Goal: Task Accomplishment & Management: Manage account settings

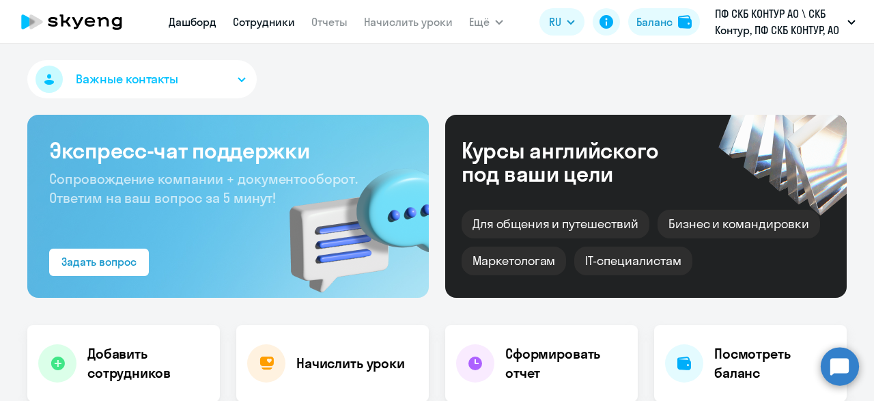
click at [259, 26] on link "Сотрудники" at bounding box center [264, 22] width 62 height 14
select select "30"
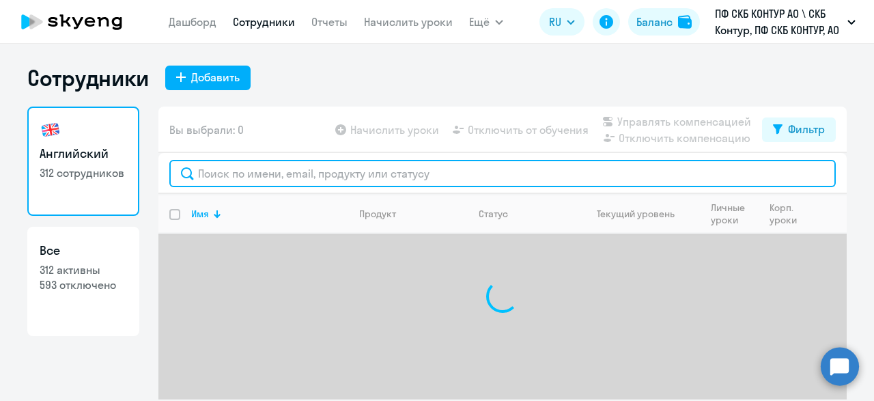
click at [277, 182] on input "text" at bounding box center [502, 173] width 666 height 27
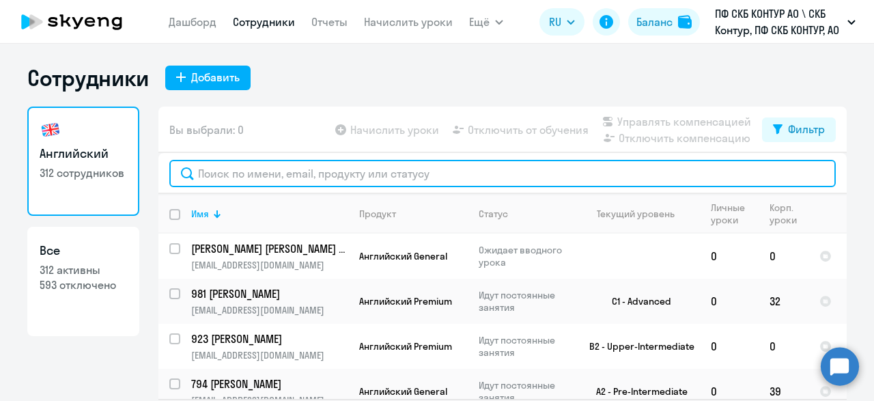
paste input "[URL][DOMAIN_NAME]"
type input "[URL][DOMAIN_NAME]"
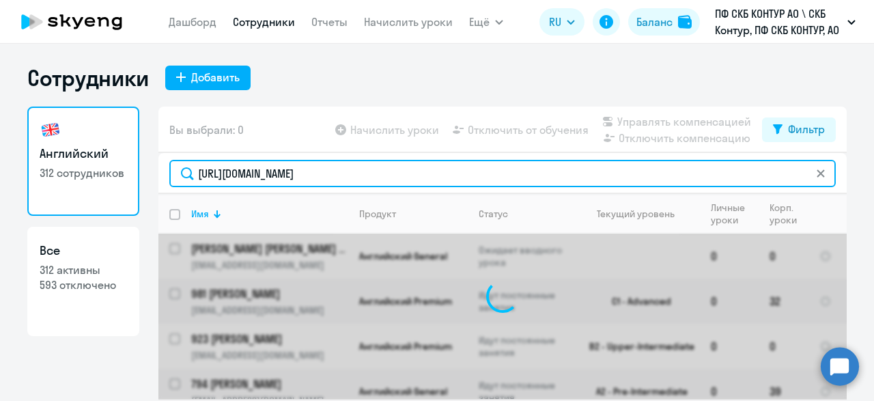
drag, startPoint x: 429, startPoint y: 175, endPoint x: 101, endPoint y: 184, distance: 328.5
click at [169, 181] on input "[URL][DOMAIN_NAME]" at bounding box center [502, 173] width 666 height 27
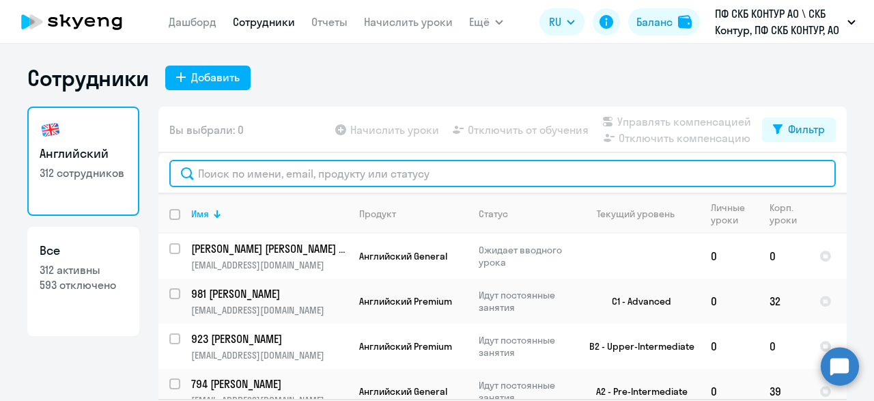
click at [242, 173] on input "text" at bounding box center [502, 173] width 666 height 27
paste input "30955"
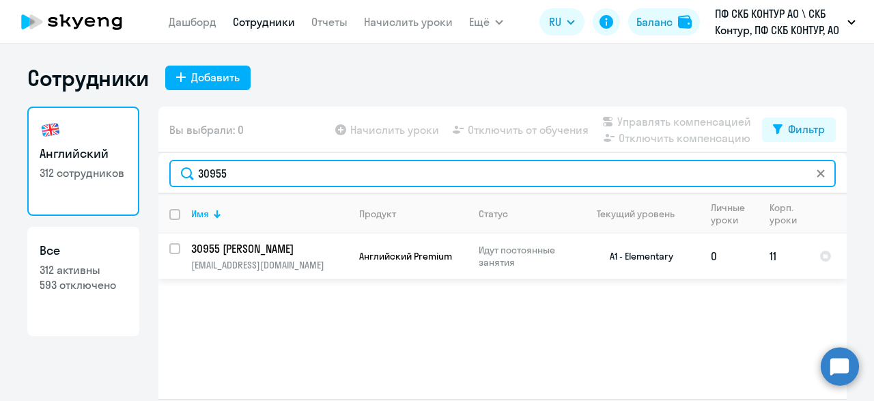
type input "30955"
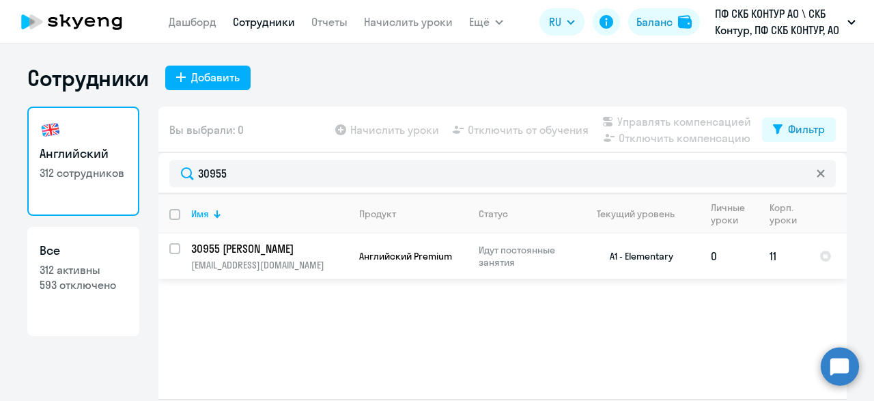
click at [175, 246] on input "select row 40453974" at bounding box center [182, 256] width 27 height 27
checkbox input "true"
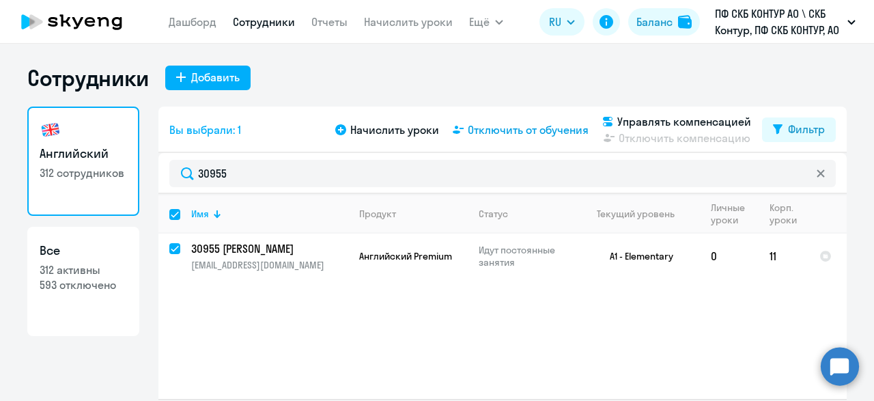
click at [547, 132] on span "Отключить от обучения" at bounding box center [528, 130] width 121 height 16
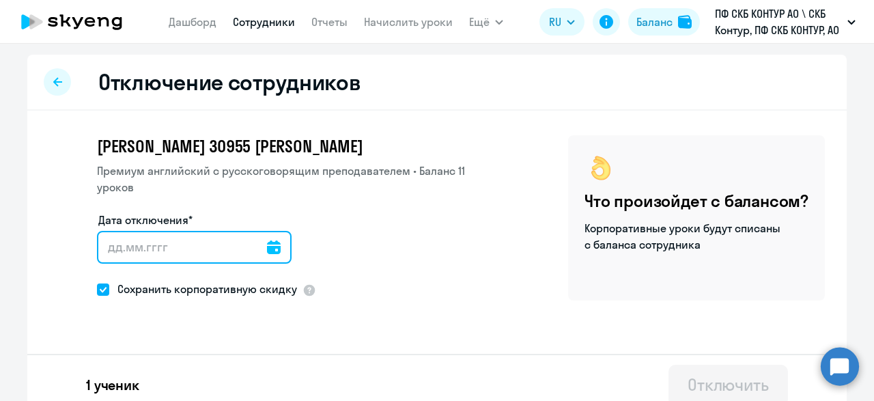
click at [184, 237] on input "Дата отключения*" at bounding box center [194, 247] width 195 height 33
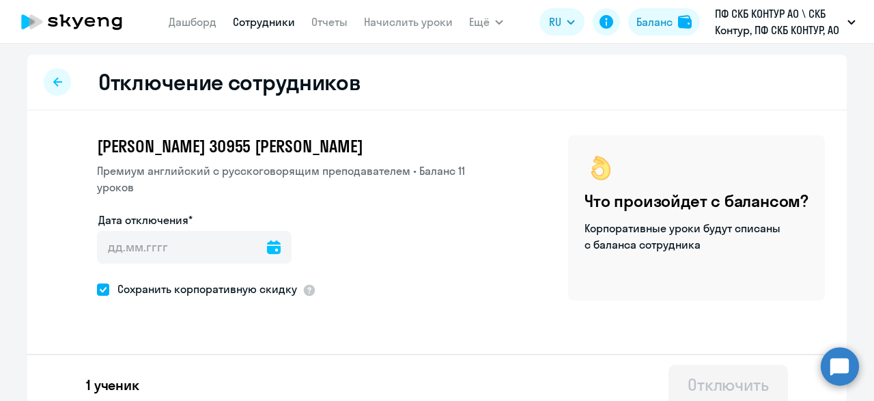
click at [271, 249] on icon at bounding box center [274, 247] width 14 height 14
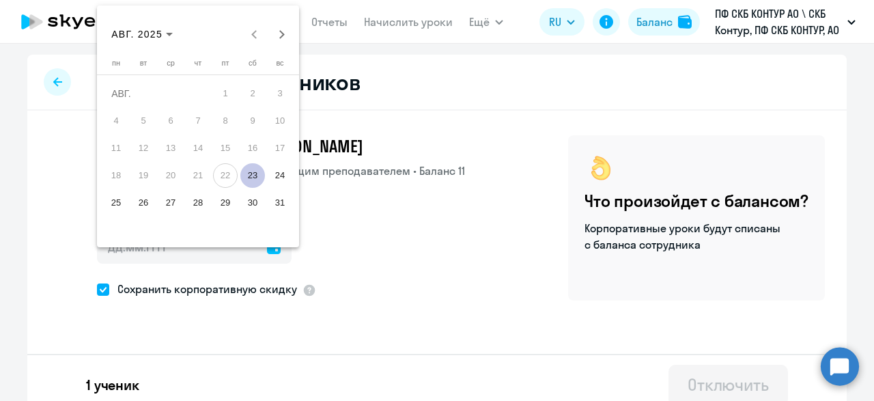
click at [259, 178] on span "23" at bounding box center [252, 175] width 25 height 25
type input "[DATE]"
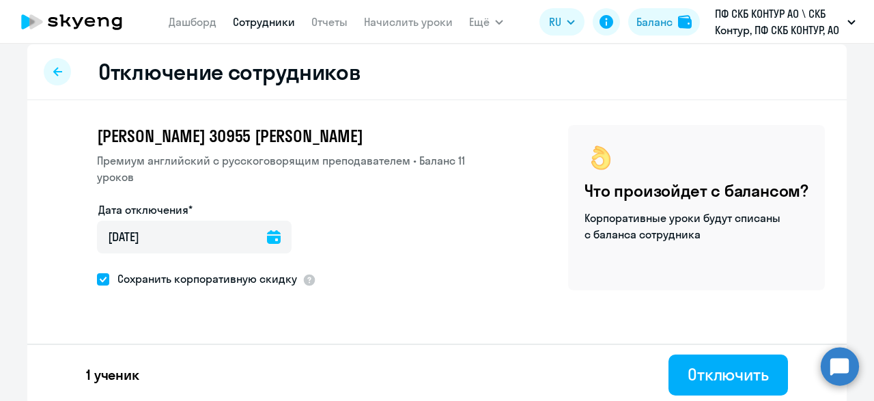
scroll to position [14, 0]
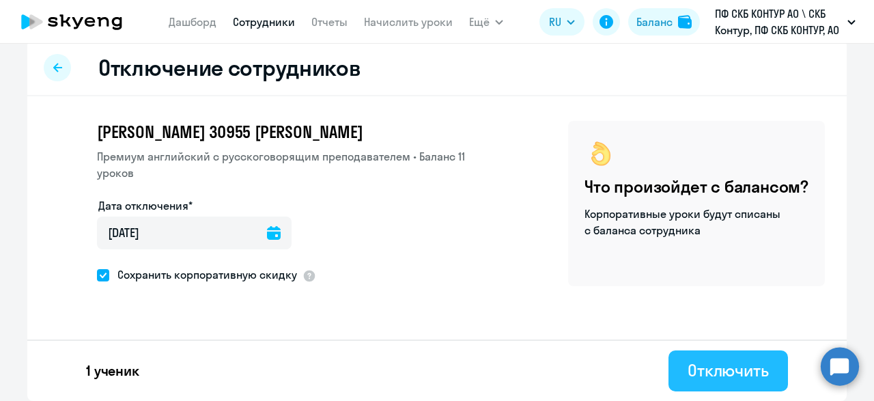
click at [706, 375] on div "Отключить" at bounding box center [728, 370] width 81 height 22
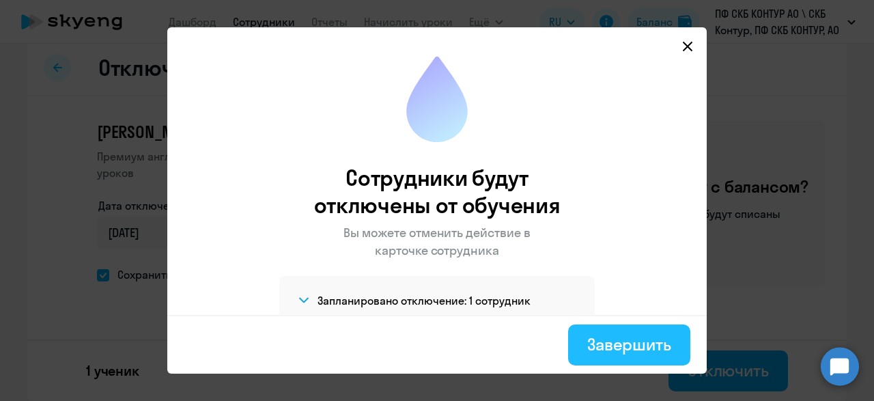
click at [618, 346] on div "Завершить" at bounding box center [629, 344] width 84 height 22
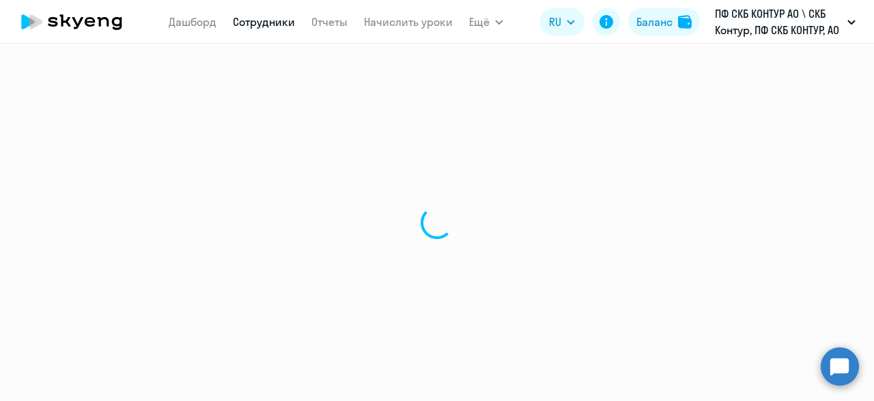
select select "30"
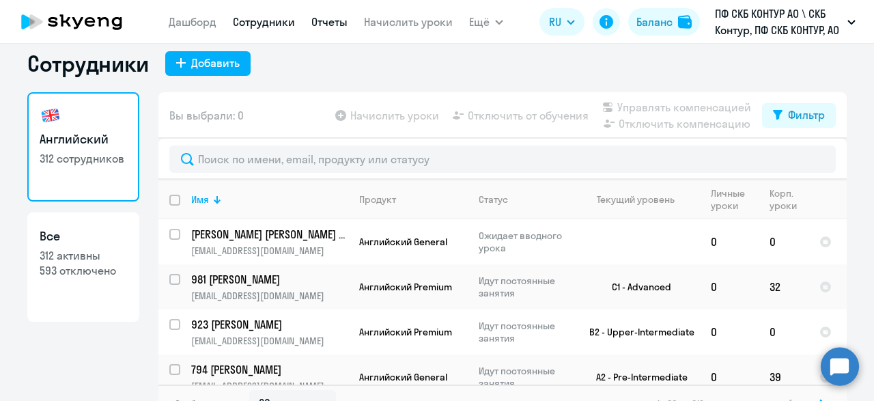
click at [330, 25] on link "Отчеты" at bounding box center [329, 22] width 36 height 14
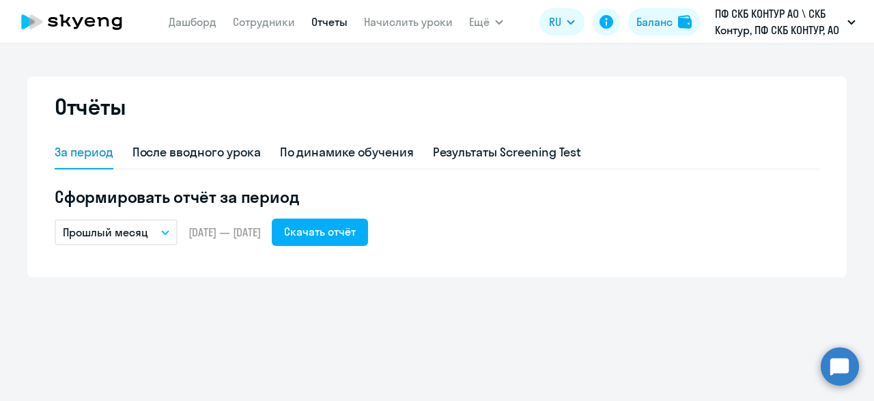
click at [167, 233] on icon "button" at bounding box center [165, 232] width 8 height 5
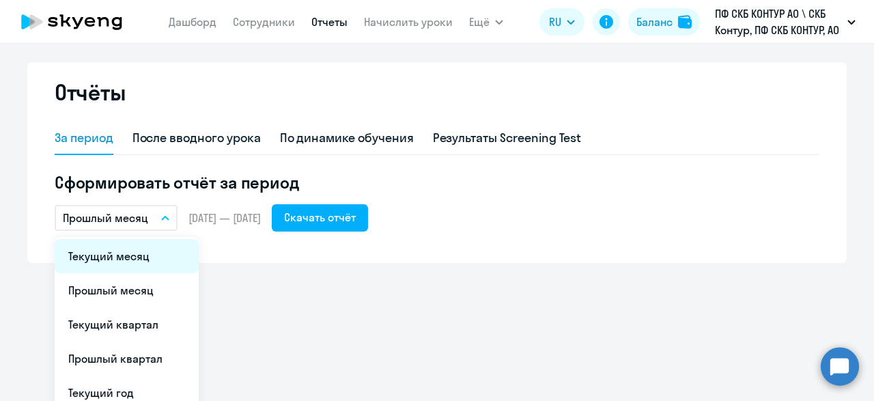
click at [124, 273] on li "Текущий месяц" at bounding box center [127, 256] width 144 height 34
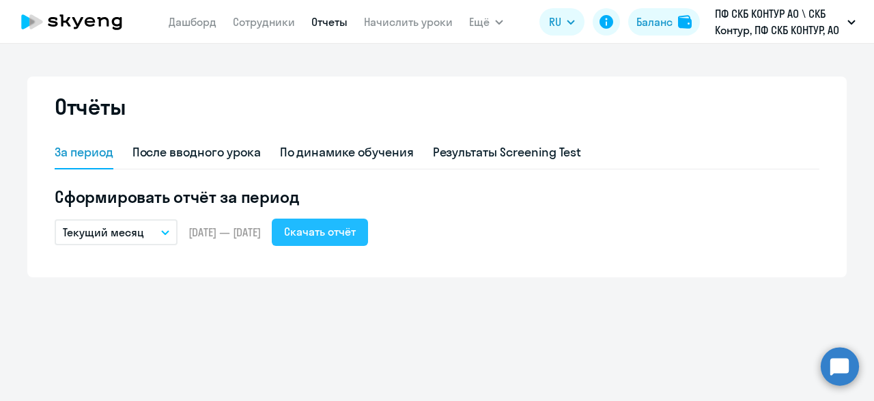
click at [345, 223] on button "Скачать отчёт" at bounding box center [320, 231] width 96 height 27
click at [356, 227] on div "Скачать отчёт" at bounding box center [320, 231] width 72 height 16
click at [260, 25] on link "Сотрудники" at bounding box center [264, 22] width 62 height 14
select select "30"
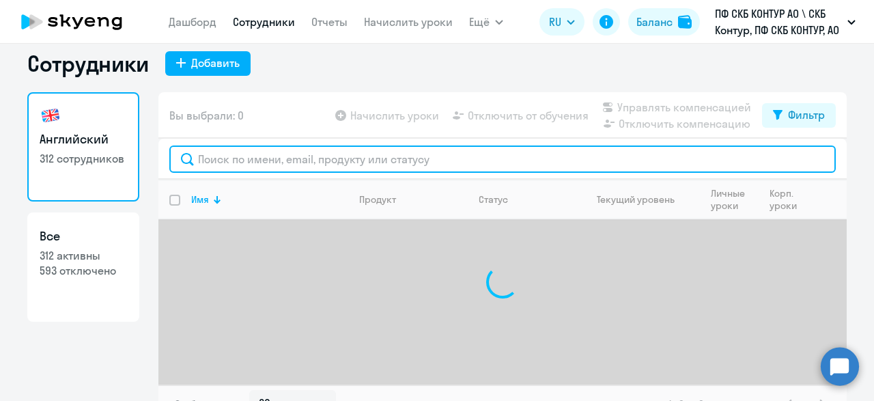
click at [231, 173] on input "text" at bounding box center [502, 158] width 666 height 27
paste input "30955"
type input "30955"
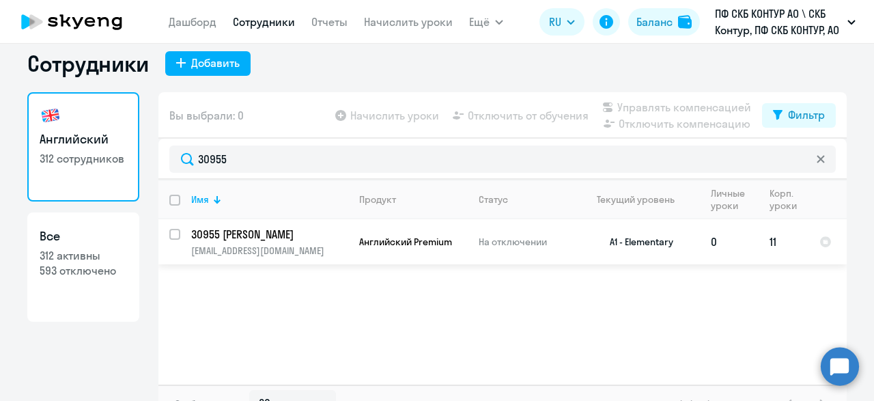
click at [240, 242] on p "30955 [PERSON_NAME]" at bounding box center [268, 234] width 154 height 15
select select "english"
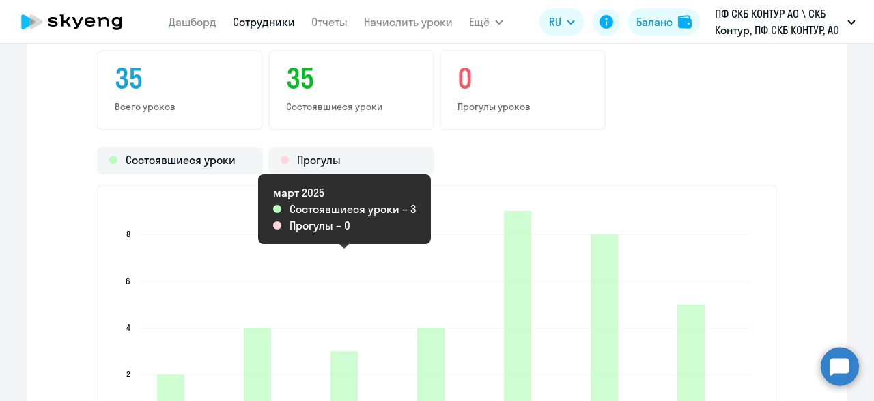
scroll to position [1718, 0]
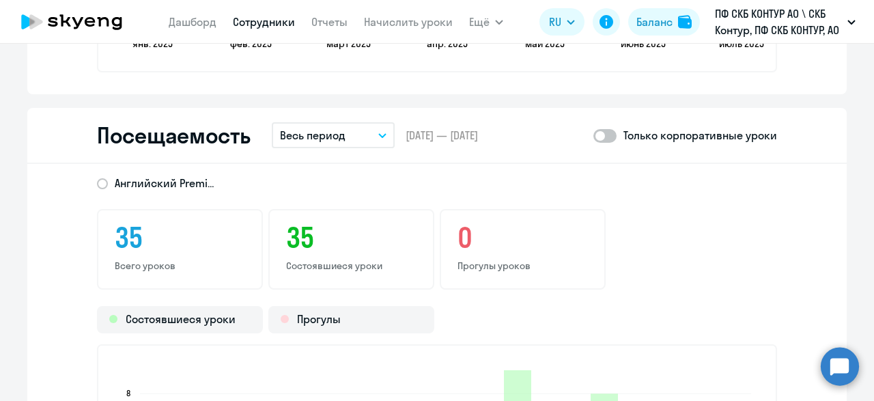
click at [380, 132] on button "Весь период" at bounding box center [333, 135] width 123 height 26
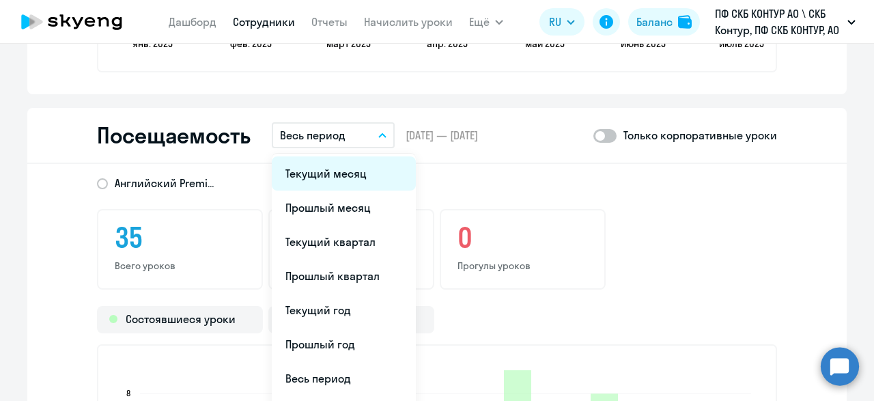
click at [337, 169] on li "Текущий месяц" at bounding box center [344, 173] width 144 height 34
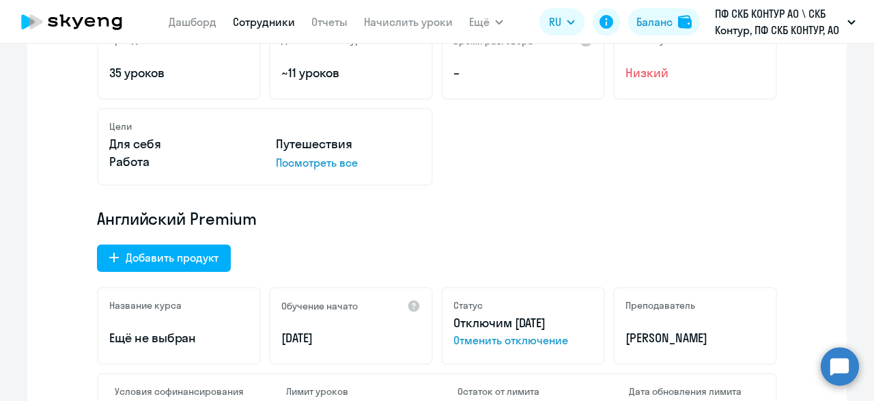
scroll to position [0, 0]
